Goal: Task Accomplishment & Management: Manage account settings

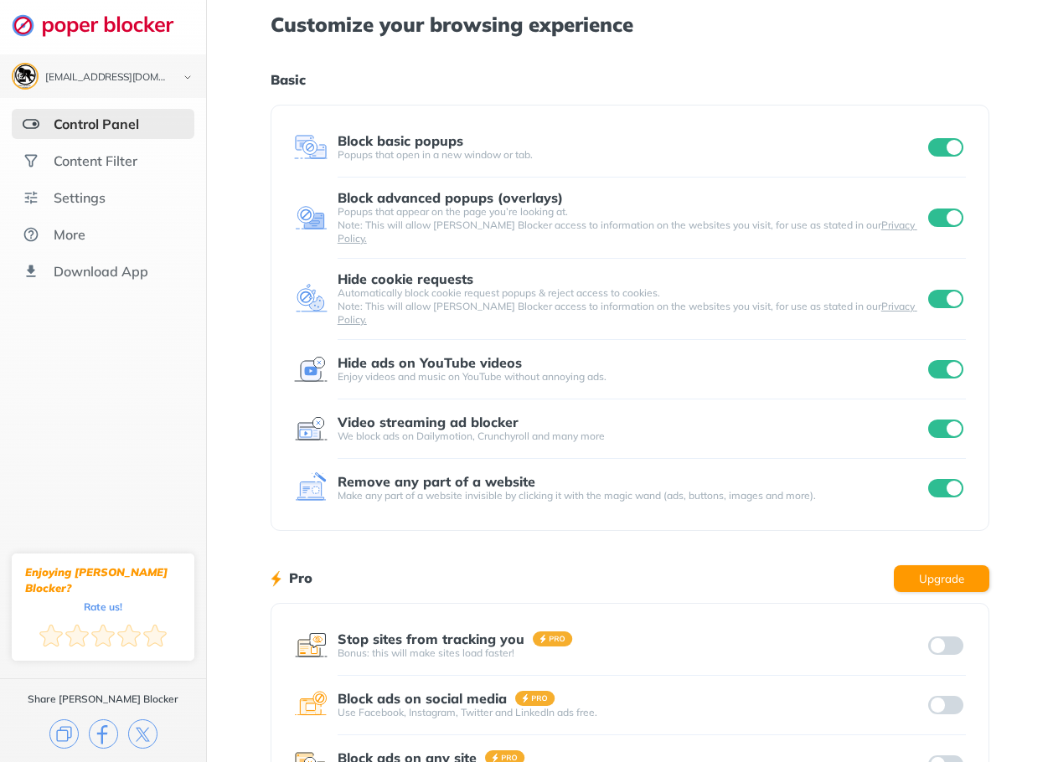
click at [583, 61] on div "Customize your browsing experience Basic Block basic popups Popups that open in…" at bounding box center [630, 446] width 719 height 893
click at [946, 360] on input "checkbox" at bounding box center [945, 369] width 35 height 18
drag, startPoint x: 946, startPoint y: 393, endPoint x: 946, endPoint y: 410, distance: 17.6
click at [946, 417] on div at bounding box center [945, 428] width 41 height 23
click at [945, 417] on div at bounding box center [945, 428] width 41 height 23
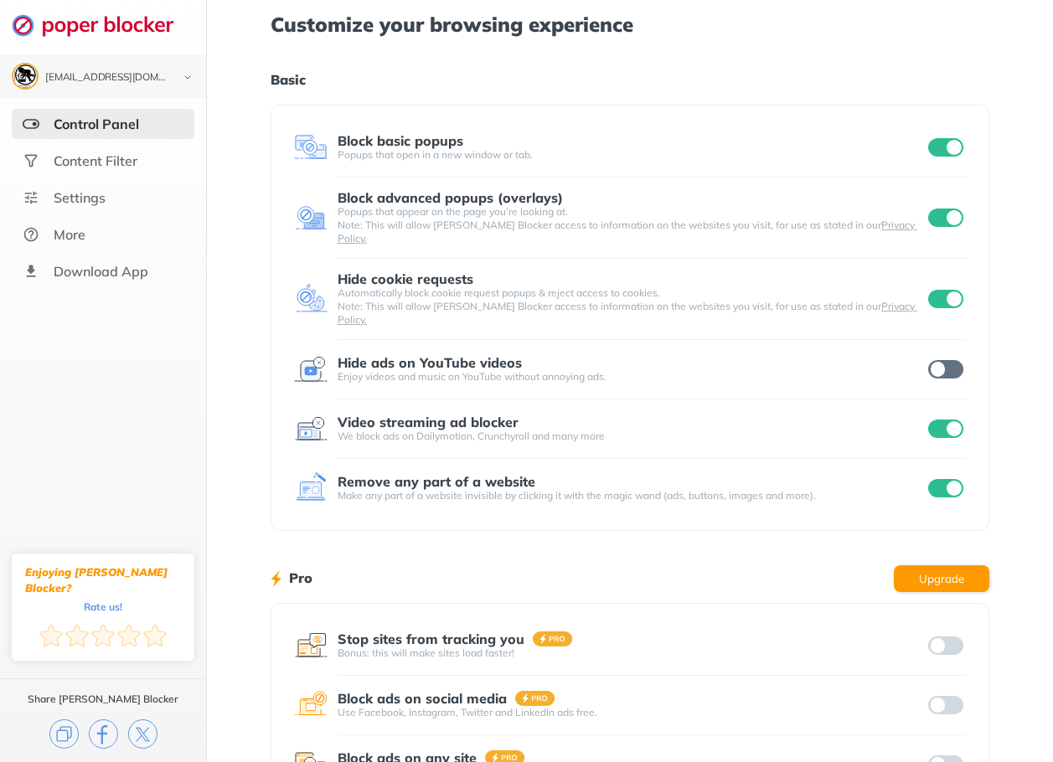
click at [949, 360] on input "checkbox" at bounding box center [945, 369] width 35 height 18
click at [947, 360] on input "checkbox" at bounding box center [945, 369] width 35 height 18
click at [939, 420] on input "checkbox" at bounding box center [945, 429] width 35 height 18
click at [938, 449] on div "[EMAIL_ADDRESS][DOMAIN_NAME] Logout Control Panel Content Filter Settings More …" at bounding box center [526, 446] width 1053 height 893
click at [936, 479] on input "checkbox" at bounding box center [945, 488] width 35 height 18
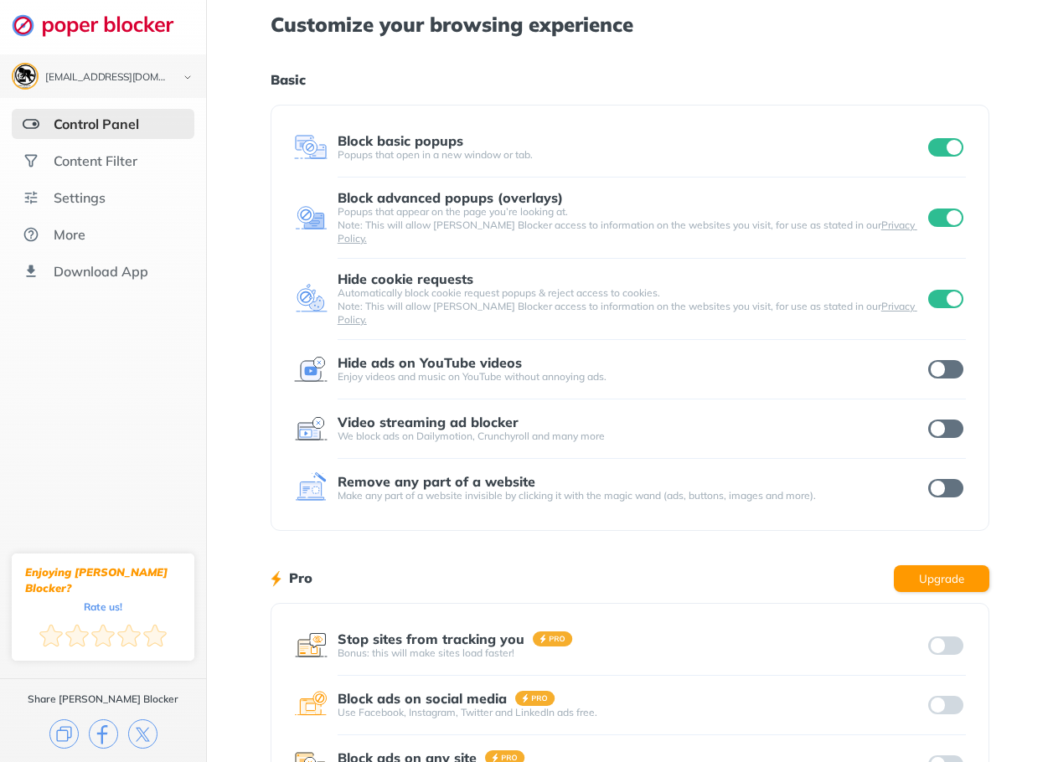
click at [946, 209] on input "checkbox" at bounding box center [945, 218] width 35 height 18
click at [945, 290] on input "checkbox" at bounding box center [945, 299] width 35 height 18
click at [933, 155] on input "checkbox" at bounding box center [945, 147] width 35 height 18
